Goal: Task Accomplishment & Management: Use online tool/utility

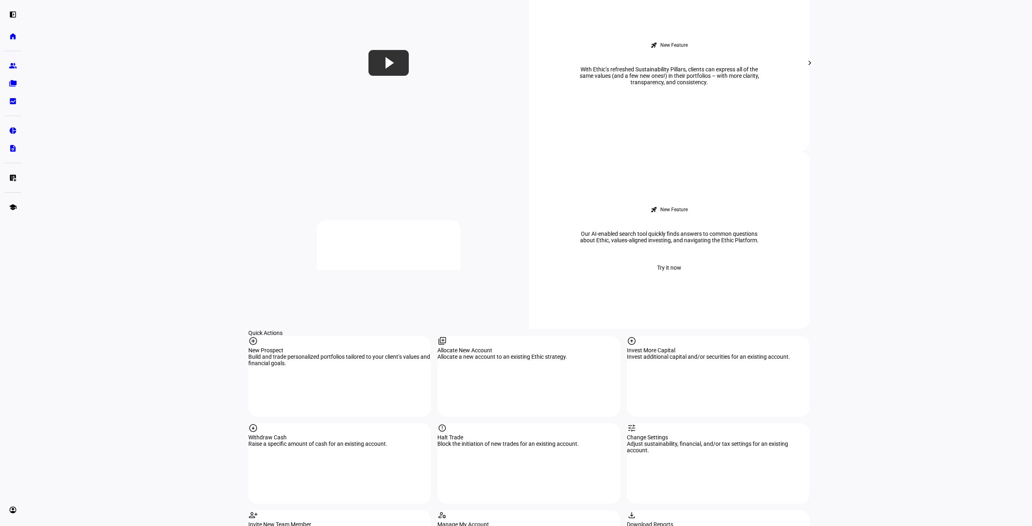
scroll to position [534, 0]
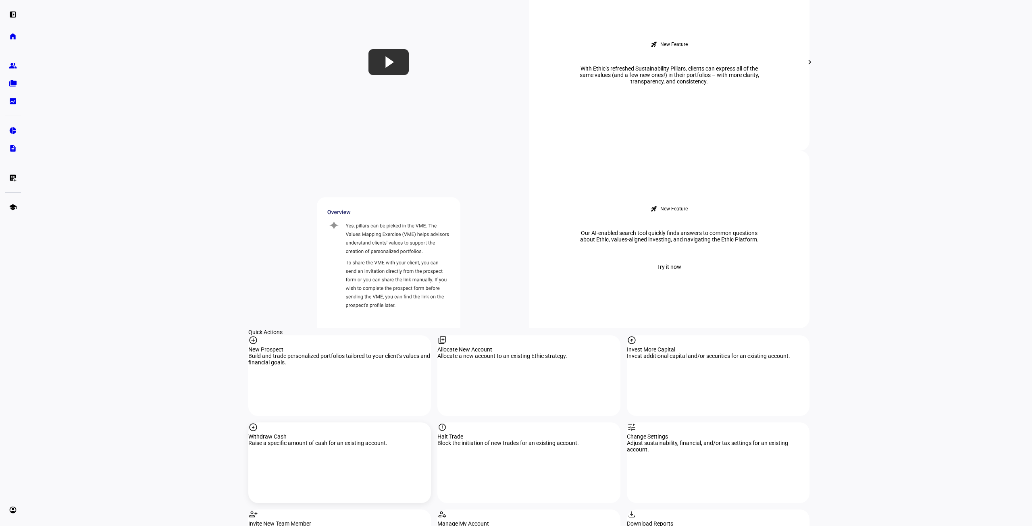
click at [294, 434] on div "Withdraw Cash" at bounding box center [339, 437] width 183 height 6
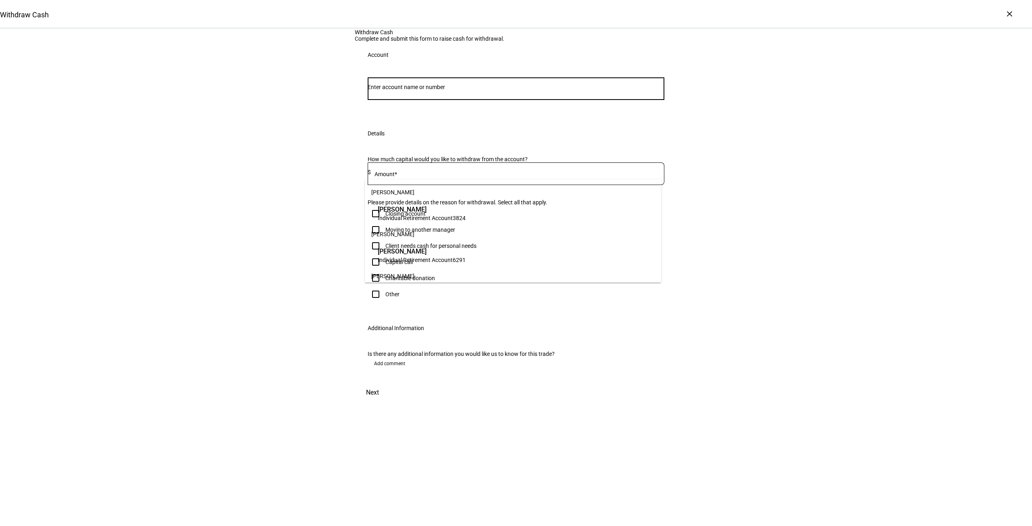
click at [407, 90] on input "Number" at bounding box center [516, 87] width 297 height 6
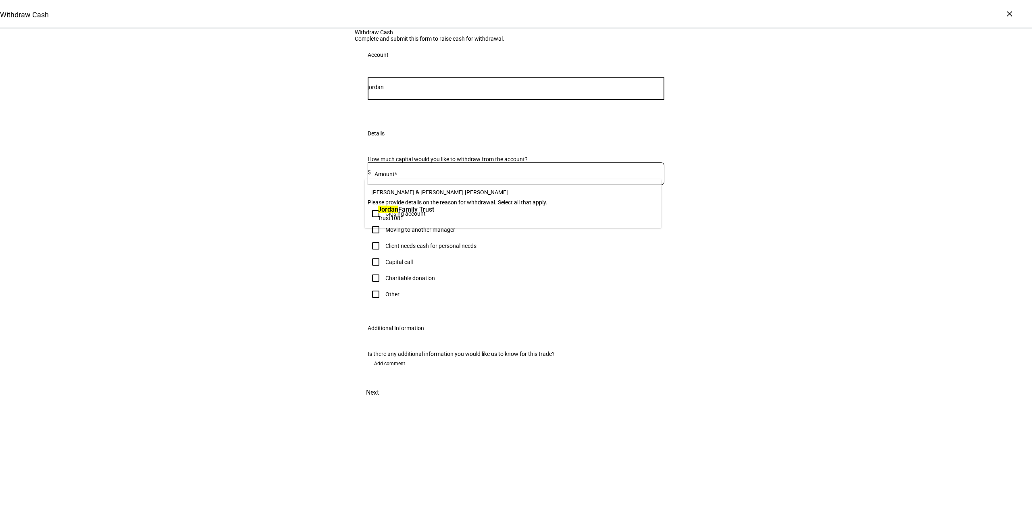
type input "jordan"
click at [419, 212] on span "Jordan Family Trust" at bounding box center [406, 209] width 56 height 9
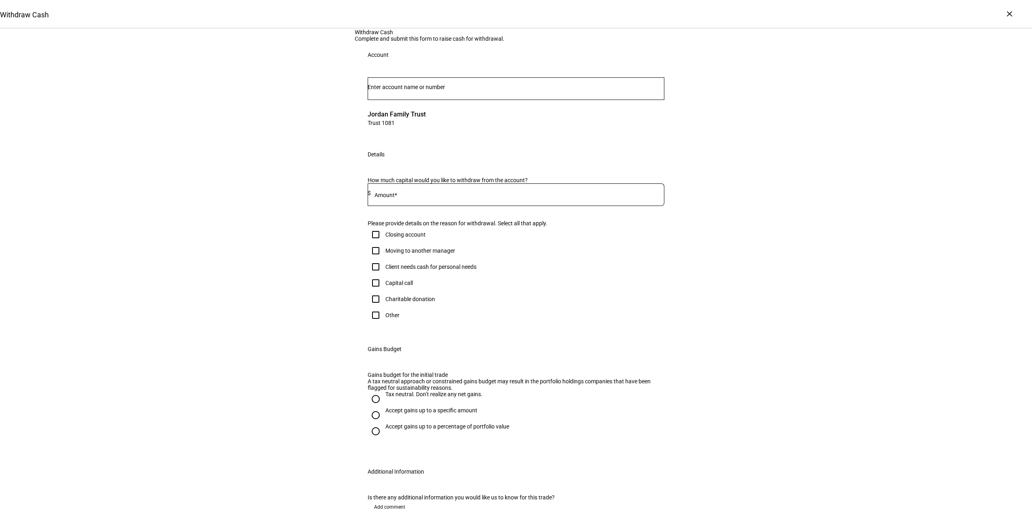
click at [411, 196] on input at bounding box center [518, 193] width 294 height 6
type input "100,000"
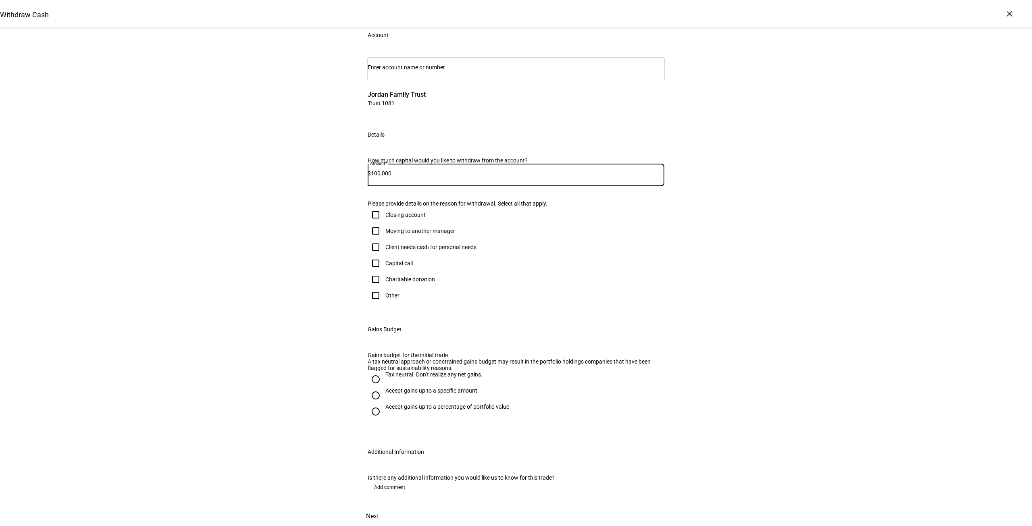
scroll to position [106, 0]
drag, startPoint x: 402, startPoint y: 216, endPoint x: 494, endPoint y: 219, distance: 91.2
click at [494, 207] on div "Please provide details on the reason for withdrawal. Select all that apply." at bounding box center [516, 203] width 297 height 6
copy div "details on the reason for withdrawal."
drag, startPoint x: 366, startPoint y: 389, endPoint x: 461, endPoint y: 407, distance: 96.9
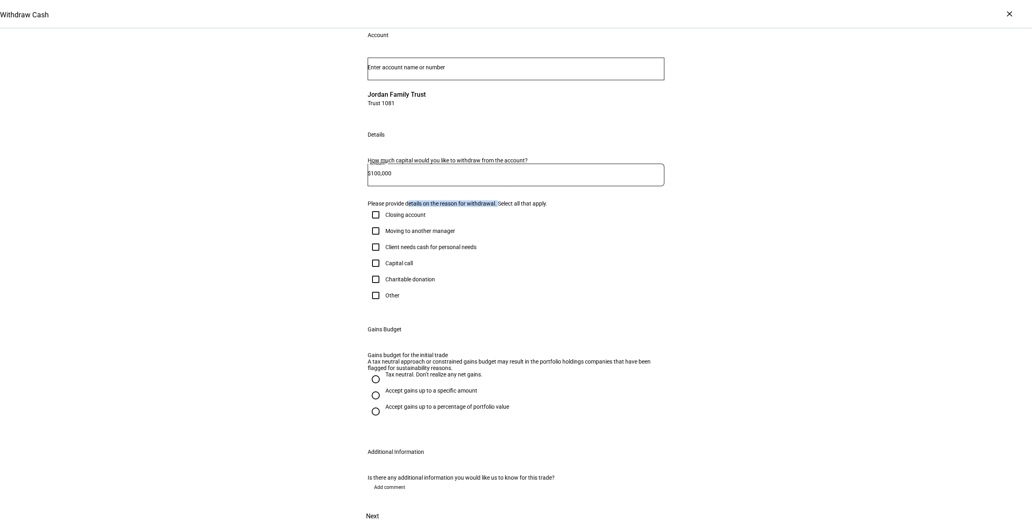
click at [461, 407] on div "Gains budget for the initial trade A tax neutral approach or constrained gains …" at bounding box center [516, 389] width 297 height 74
copy div "Gains budget for the initial trade A tax neutral approach or constrained gains …"
